Goal: Obtain resource: Obtain resource

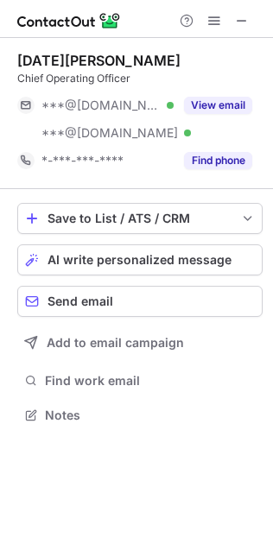
scroll to position [402, 273]
click at [236, 18] on span at bounding box center [242, 21] width 14 height 14
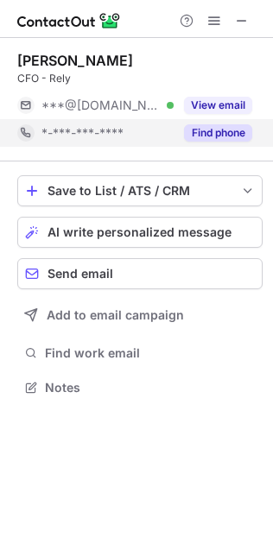
scroll to position [9, 9]
click at [217, 142] on div "Find phone" at bounding box center [212, 133] width 79 height 28
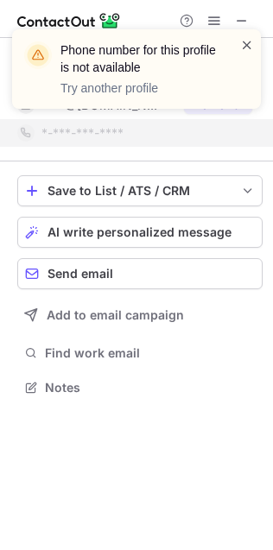
click at [242, 41] on span at bounding box center [247, 44] width 14 height 17
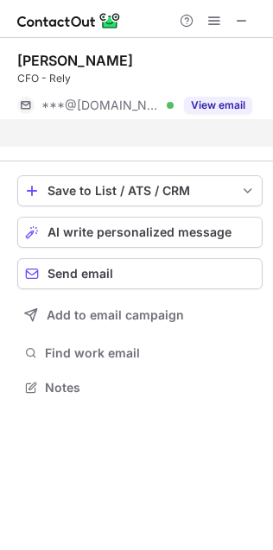
scroll to position [8, 9]
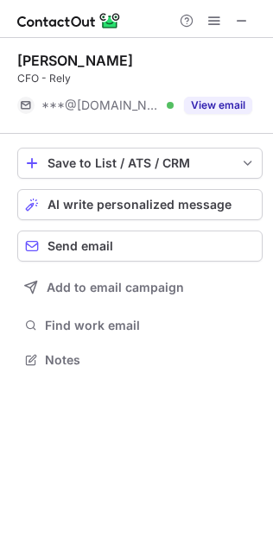
drag, startPoint x: 241, startPoint y: 19, endPoint x: 85, endPoint y: 22, distance: 155.3
click at [242, 19] on span at bounding box center [242, 21] width 14 height 14
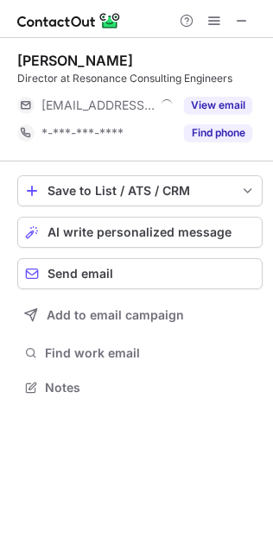
scroll to position [9, 9]
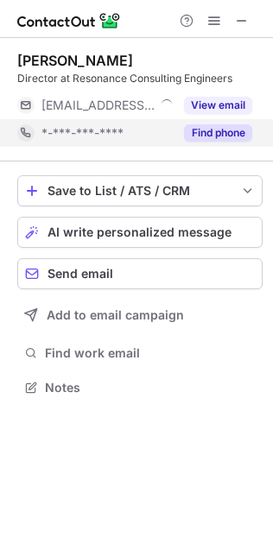
click at [220, 132] on button "Find phone" at bounding box center [218, 132] width 68 height 17
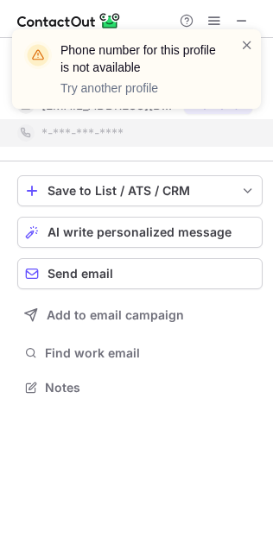
click at [238, 46] on div "Phone number for this profile is not available Try another profile" at bounding box center [129, 69] width 221 height 66
click at [243, 41] on span at bounding box center [247, 44] width 14 height 17
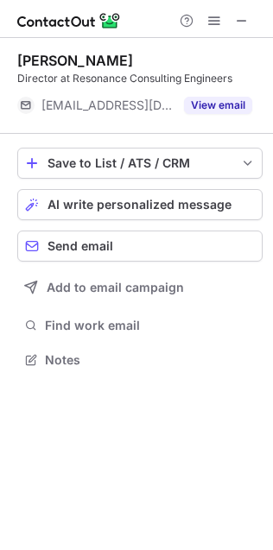
click at [241, 20] on div "Phone number for this profile is not available Try another profile" at bounding box center [136, 76] width 276 height 128
click at [241, 20] on div "Phone number for this profile is not available Try another profile" at bounding box center [136, 29] width 276 height 35
click at [241, 20] on span at bounding box center [242, 21] width 14 height 14
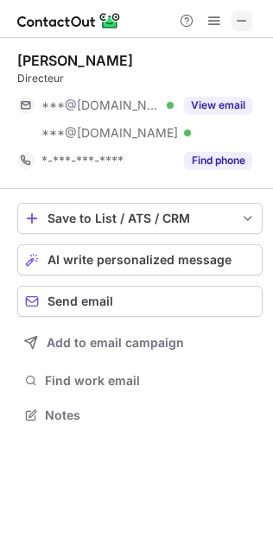
scroll to position [402, 273]
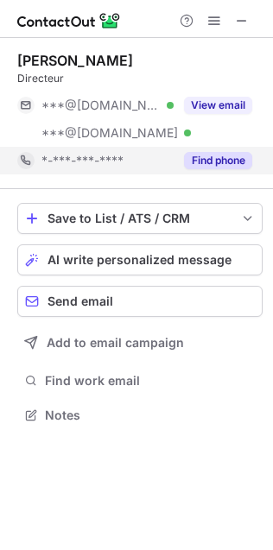
click at [226, 152] on button "Find phone" at bounding box center [218, 160] width 68 height 17
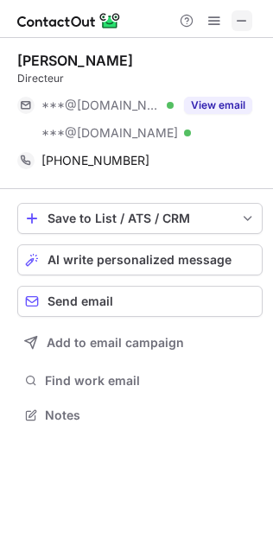
click at [238, 20] on span at bounding box center [242, 21] width 14 height 14
click at [243, 14] on span at bounding box center [242, 21] width 14 height 14
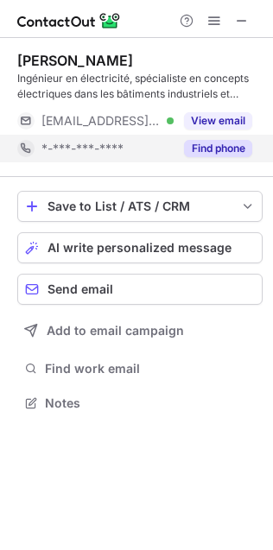
scroll to position [392, 273]
click at [228, 154] on button "Find phone" at bounding box center [218, 148] width 68 height 17
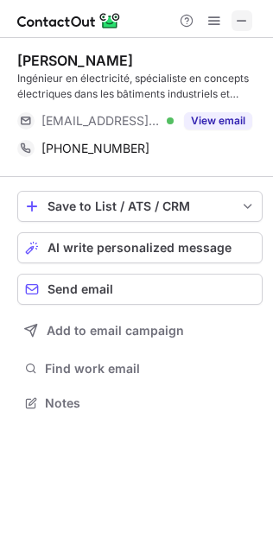
click at [239, 22] on span at bounding box center [242, 21] width 14 height 14
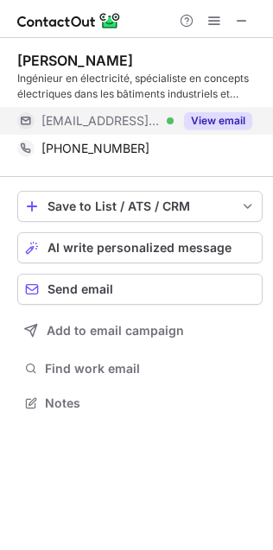
click at [226, 124] on button "View email" at bounding box center [218, 120] width 68 height 17
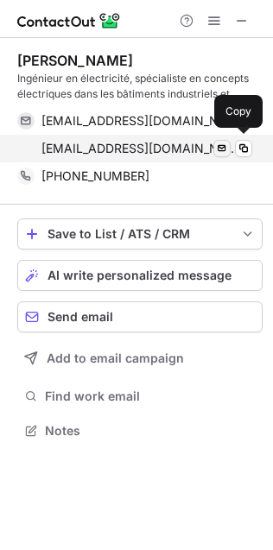
scroll to position [418, 273]
click at [244, 145] on span at bounding box center [243, 149] width 14 height 14
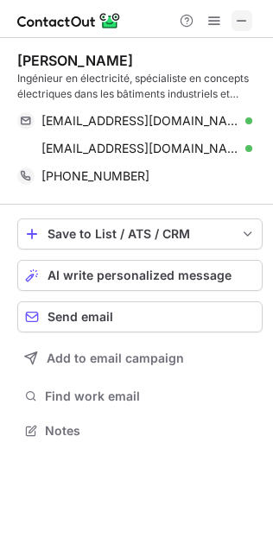
click at [242, 15] on span at bounding box center [242, 21] width 14 height 14
